Goal: Task Accomplishment & Management: Complete application form

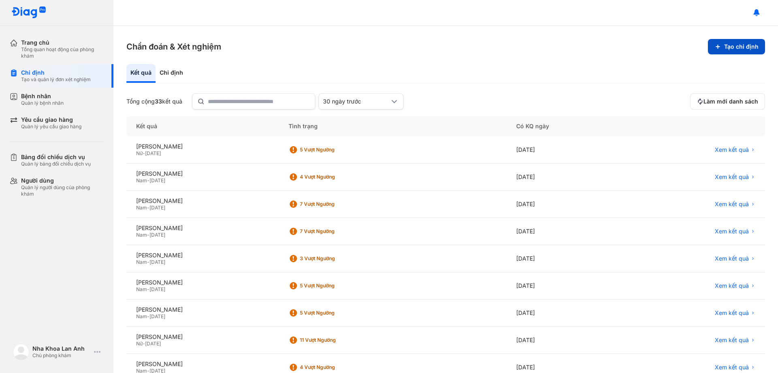
click at [739, 48] on button "Tạo chỉ định" at bounding box center [736, 46] width 57 height 15
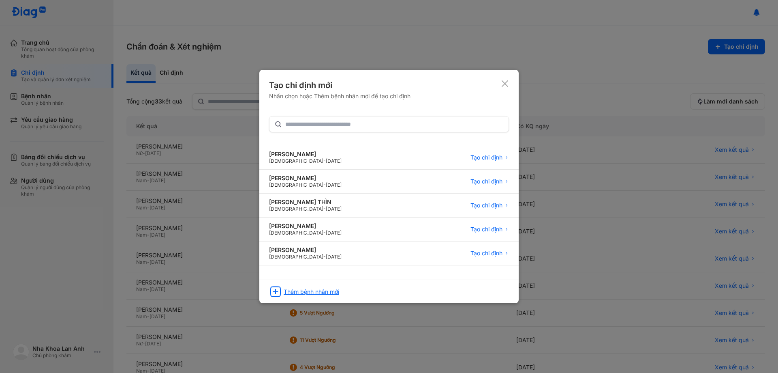
click at [321, 287] on div "Thêm bệnh nhân mới" at bounding box center [388, 288] width 259 height 19
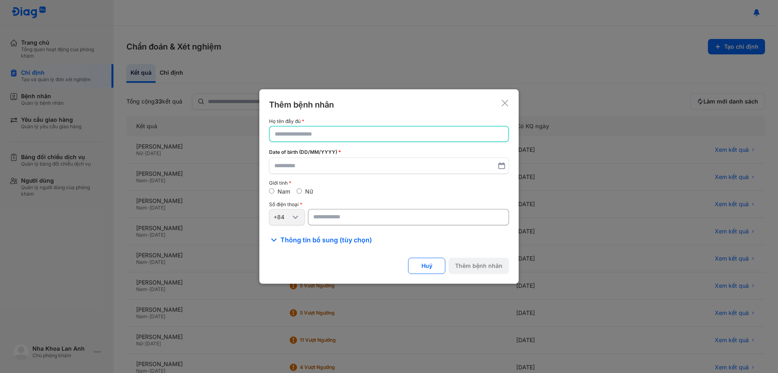
click at [452, 137] on input "text" at bounding box center [389, 133] width 229 height 15
type input "**********"
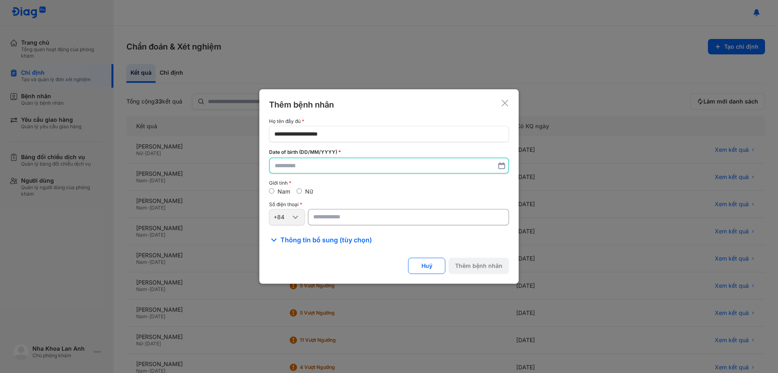
click at [348, 168] on input "text" at bounding box center [389, 165] width 229 height 15
click at [324, 216] on input "number" at bounding box center [408, 217] width 201 height 16
paste input "**********"
type input "**********"
click at [313, 165] on input "text" at bounding box center [389, 165] width 229 height 15
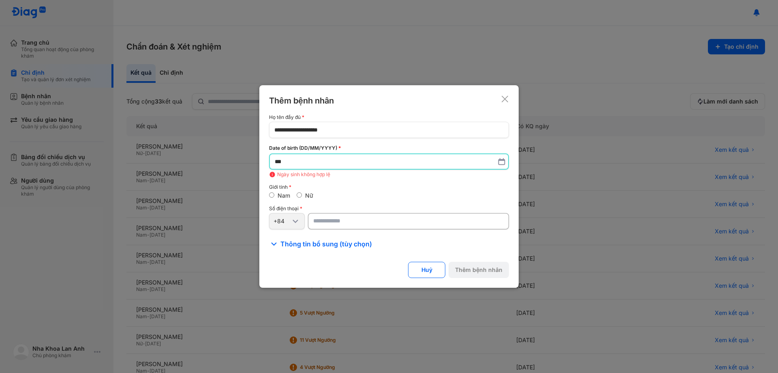
type input "*"
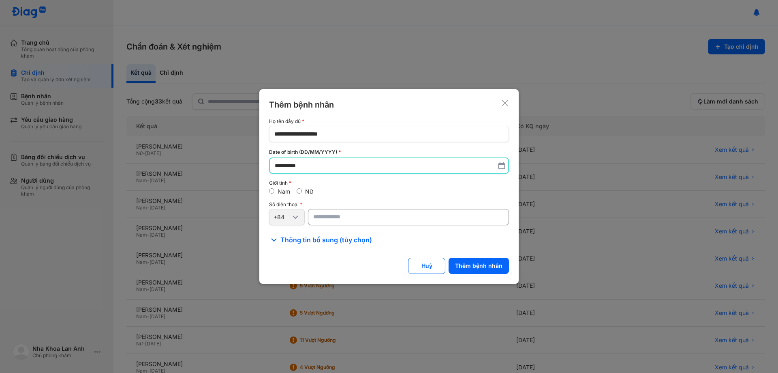
type input "**********"
click at [298, 242] on span "Thông tin bổ sung (tùy chọn)" at bounding box center [327, 240] width 92 height 10
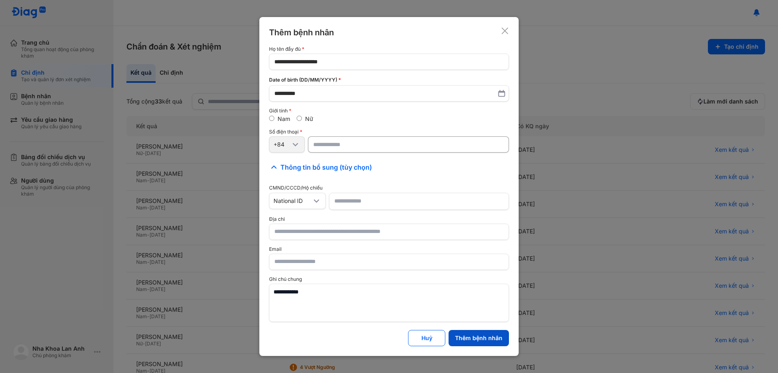
click at [466, 330] on button "Thêm bệnh nhân" at bounding box center [479, 338] width 60 height 16
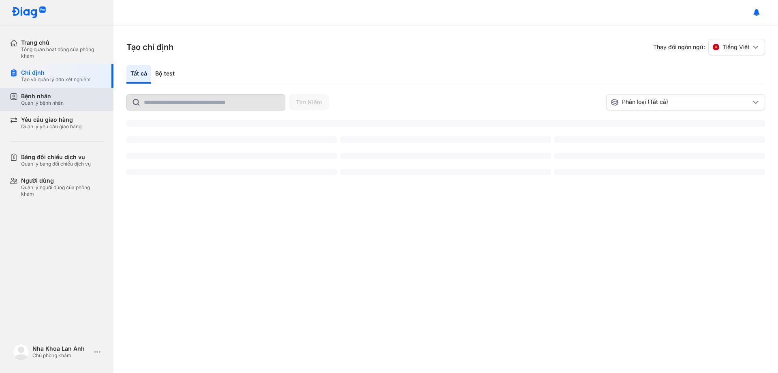
click at [164, 71] on div "Bộ test" at bounding box center [165, 74] width 28 height 19
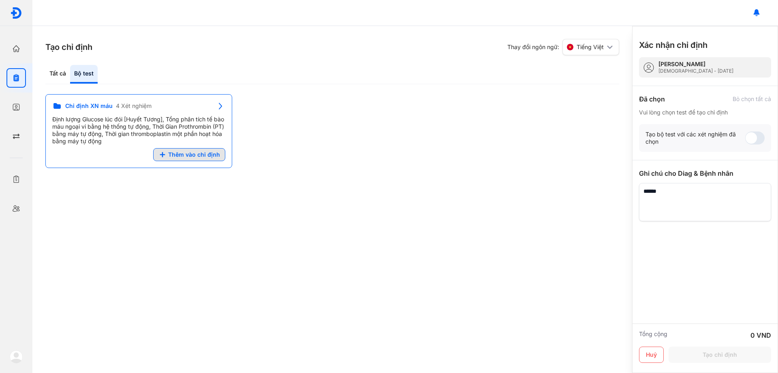
click at [196, 156] on span "Thêm vào chỉ định" at bounding box center [194, 154] width 52 height 7
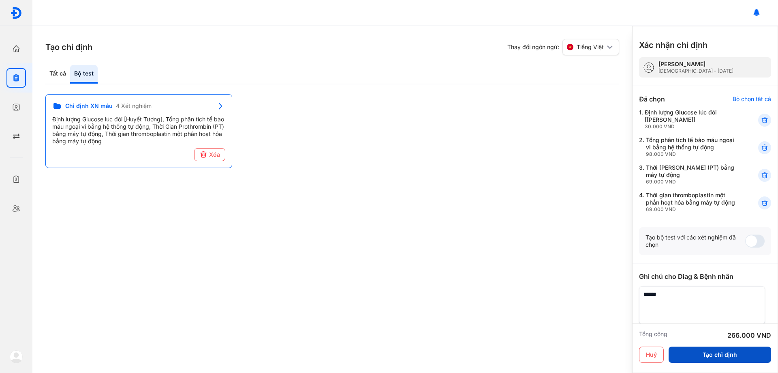
click at [722, 352] on button "Tạo chỉ định" at bounding box center [720, 354] width 103 height 16
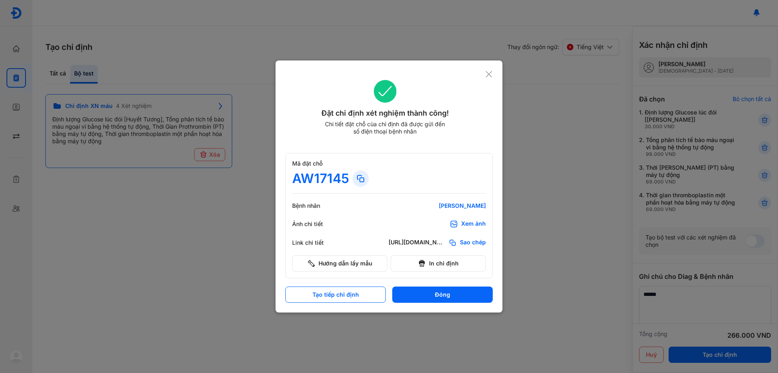
click at [473, 226] on div "Xem ảnh" at bounding box center [473, 224] width 25 height 8
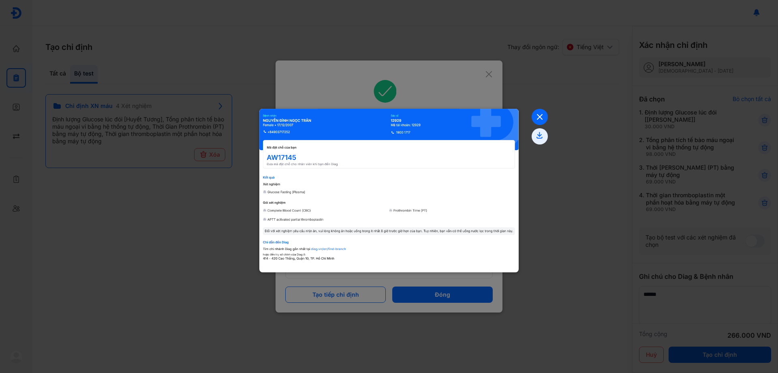
click at [535, 114] on icon at bounding box center [540, 117] width 16 height 16
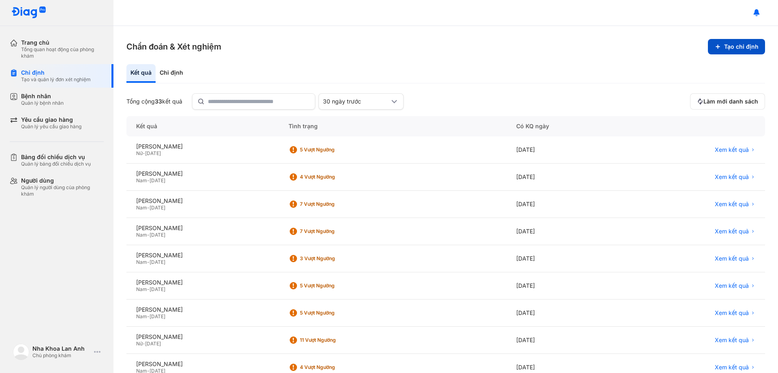
click at [740, 49] on button "Tạo chỉ định" at bounding box center [736, 46] width 57 height 15
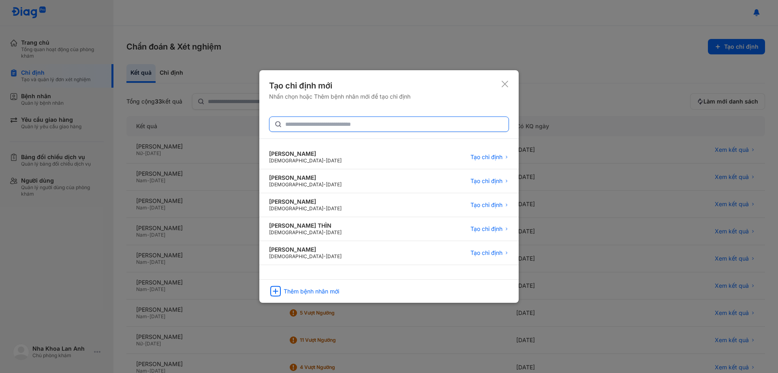
click at [399, 124] on input "text" at bounding box center [394, 124] width 219 height 15
click at [327, 294] on div "Thêm bệnh nhân mới" at bounding box center [312, 291] width 56 height 7
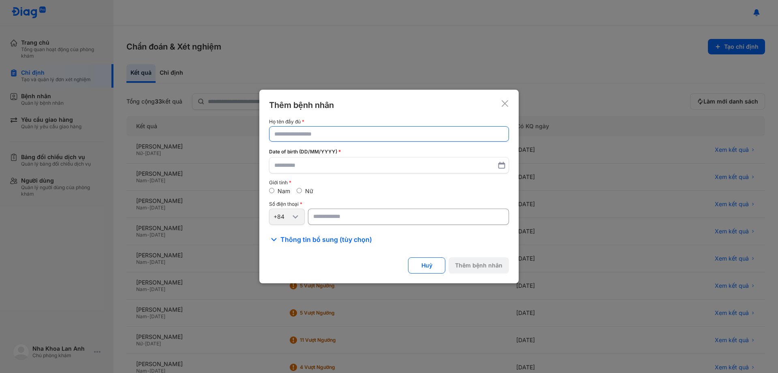
click at [320, 134] on input "text" at bounding box center [388, 133] width 229 height 15
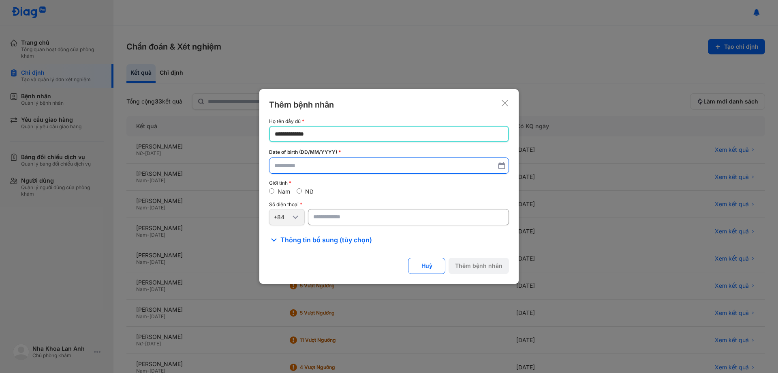
type input "**********"
click at [290, 164] on input "text" at bounding box center [388, 166] width 229 height 15
type input "**********"
click at [333, 212] on input "number" at bounding box center [408, 217] width 201 height 16
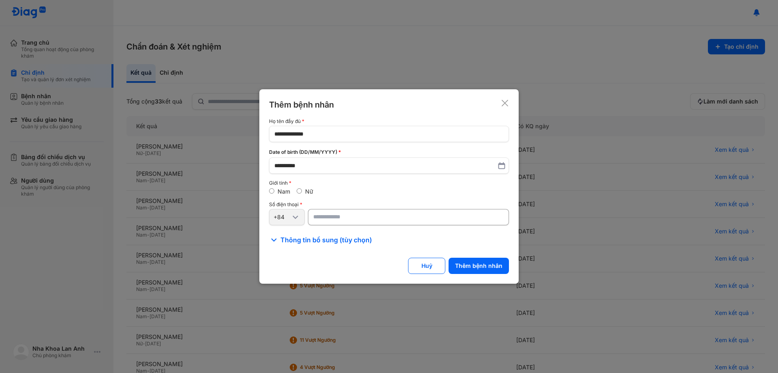
type input "**********"
click at [294, 242] on span "Thông tin bổ sung (tùy chọn)" at bounding box center [327, 240] width 92 height 10
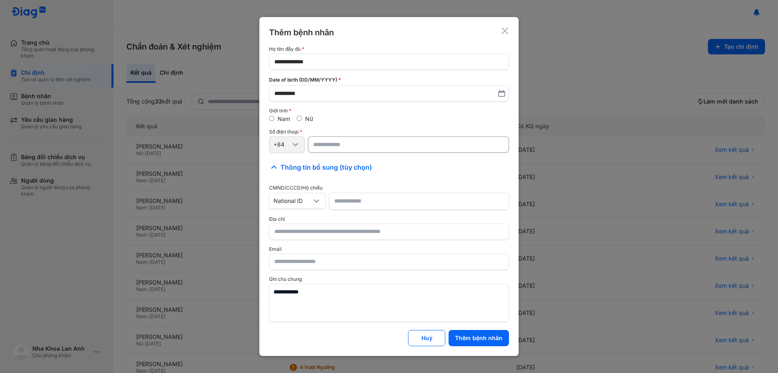
click at [362, 204] on input at bounding box center [418, 201] width 169 height 16
type input "**********"
click at [495, 338] on button "Thêm bệnh nhân" at bounding box center [479, 338] width 60 height 16
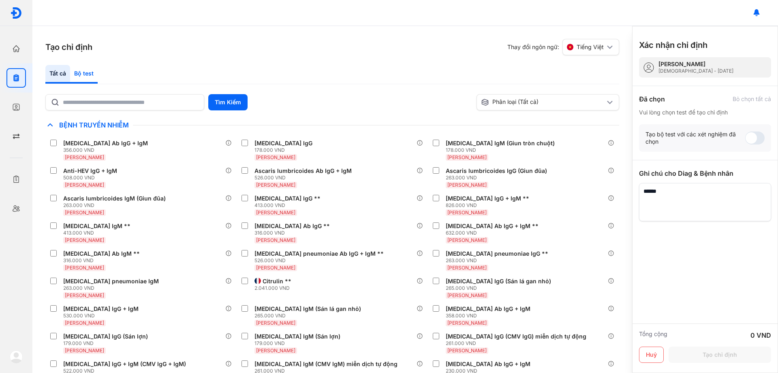
click at [79, 77] on div "Bộ test" at bounding box center [84, 74] width 28 height 19
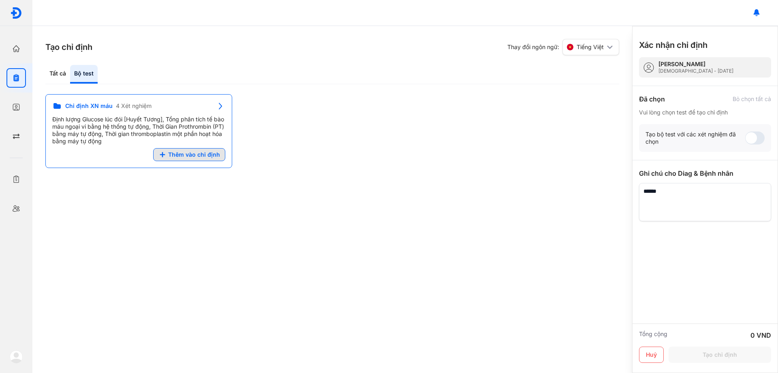
click at [214, 154] on span "Thêm vào chỉ định" at bounding box center [194, 154] width 52 height 7
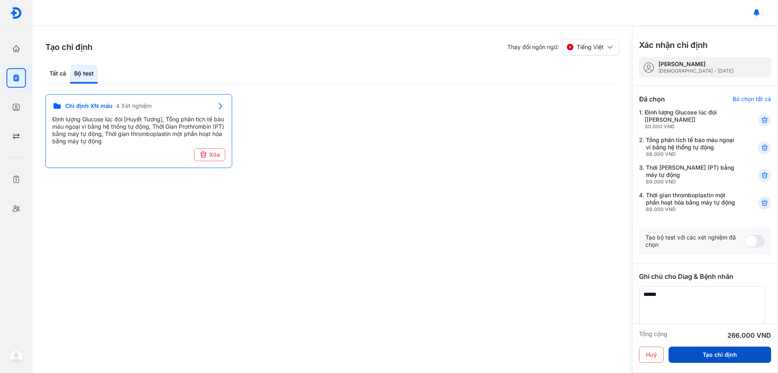
click at [718, 355] on button "Tạo chỉ định" at bounding box center [720, 354] width 103 height 16
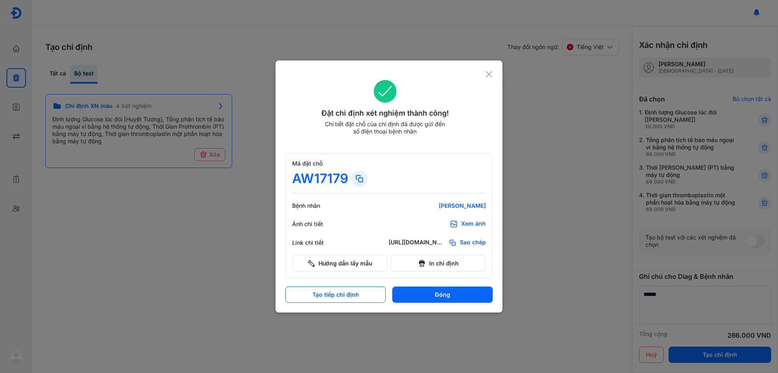
click at [465, 219] on div "Ảnh chi tiết Xem ảnh" at bounding box center [389, 224] width 194 height 12
click at [453, 261] on button "In chỉ định" at bounding box center [438, 263] width 95 height 16
click at [476, 224] on div "Xem ảnh" at bounding box center [473, 224] width 25 height 8
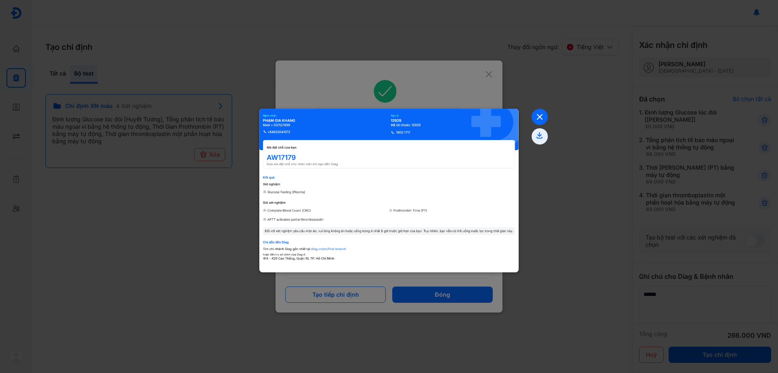
click at [538, 112] on icon at bounding box center [540, 117] width 16 height 16
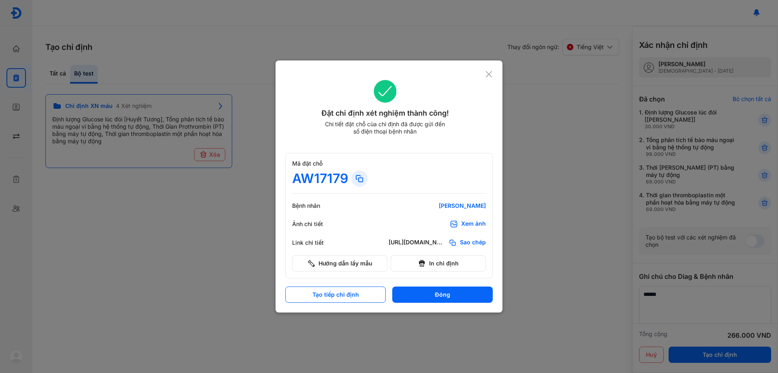
click at [491, 71] on icon at bounding box center [489, 74] width 8 height 8
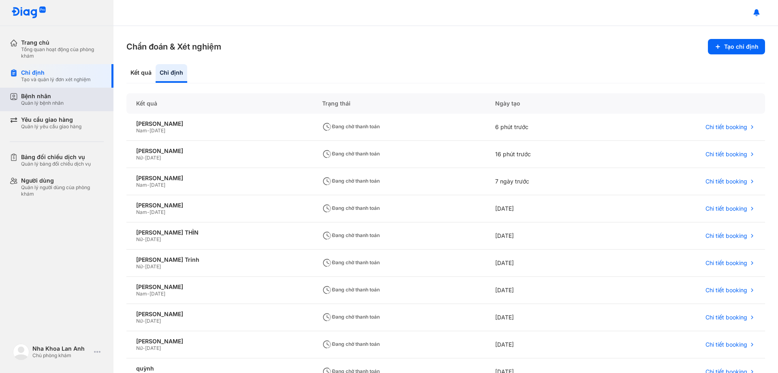
click at [49, 102] on div "Quản lý bệnh nhân" at bounding box center [42, 103] width 43 height 6
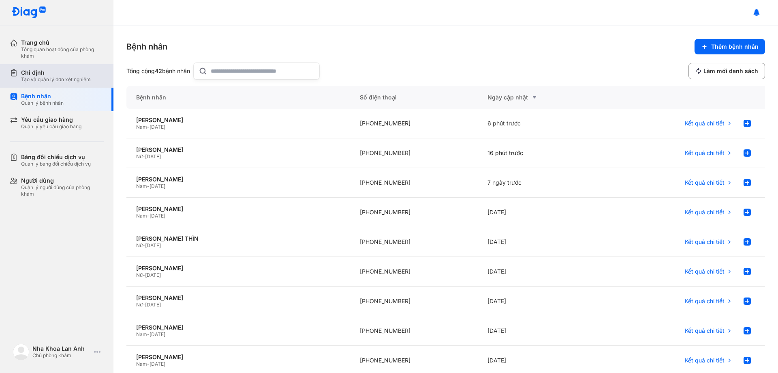
click at [59, 87] on div "Chỉ định Tạo và quản lý đơn xét nghiệm" at bounding box center [62, 76] width 104 height 24
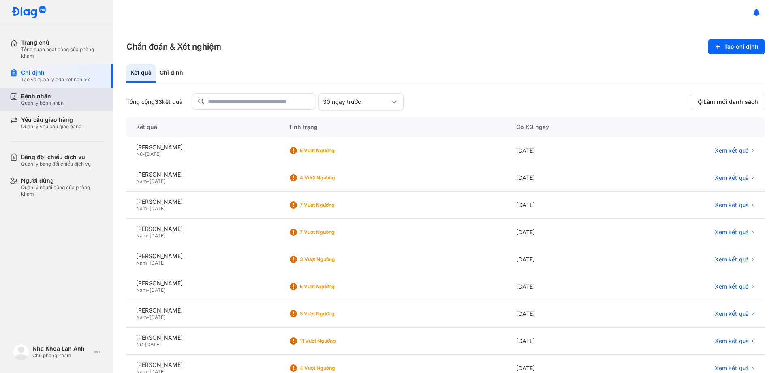
click at [59, 102] on div "Quản lý bệnh nhân" at bounding box center [42, 103] width 43 height 6
